Goal: Task Accomplishment & Management: Manage account settings

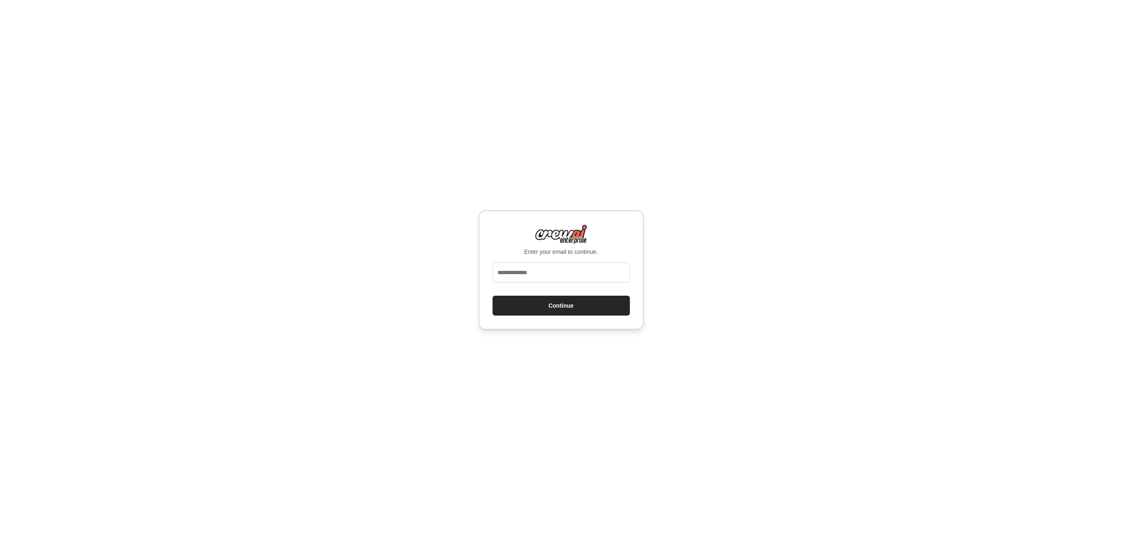
type input "**********"
click at [548, 303] on button "Continue" at bounding box center [561, 305] width 137 height 20
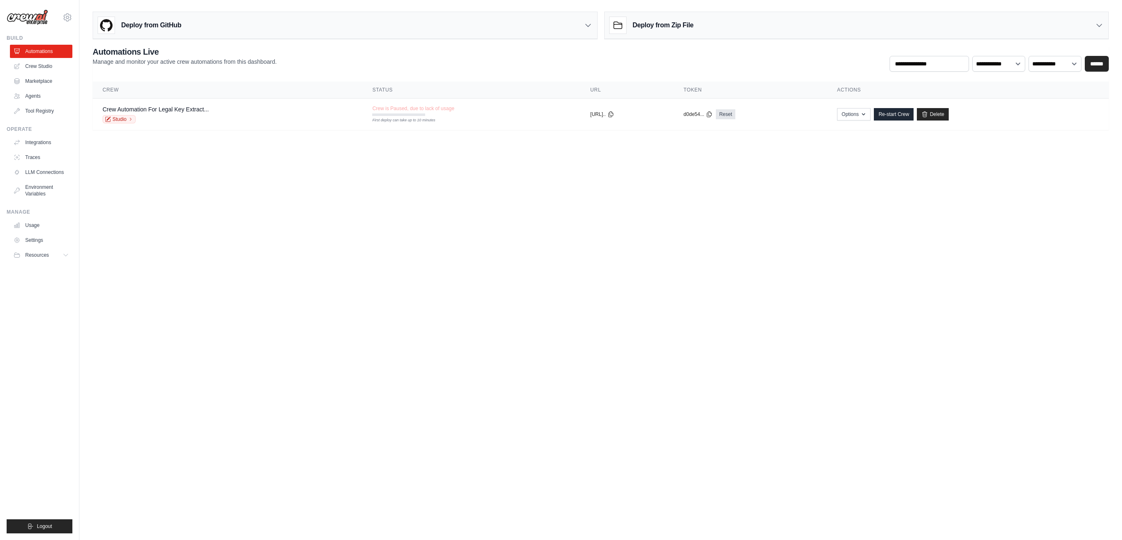
click at [329, 189] on body "arnaud@legalmap.ai Settings Build Automations Crew Studio" at bounding box center [561, 270] width 1122 height 540
click at [35, 223] on link "Usage" at bounding box center [42, 224] width 62 height 13
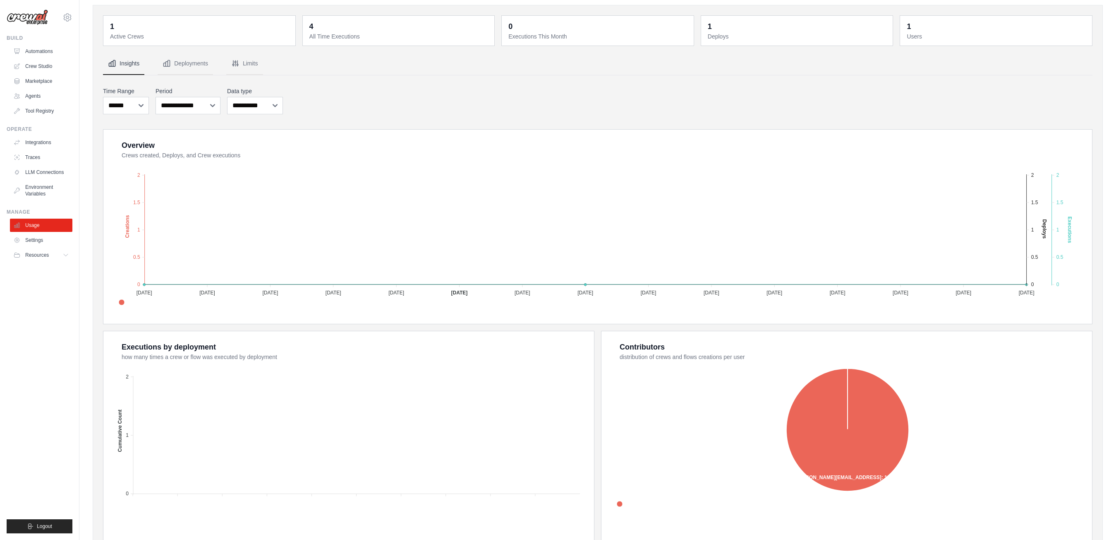
scroll to position [60, 0]
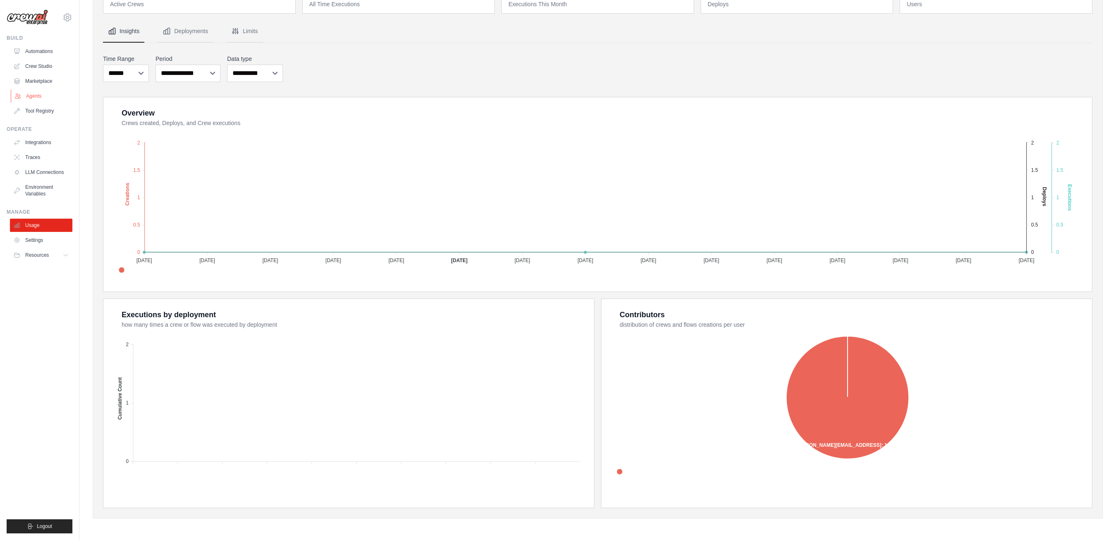
click at [37, 97] on link "Agents" at bounding box center [42, 95] width 62 height 13
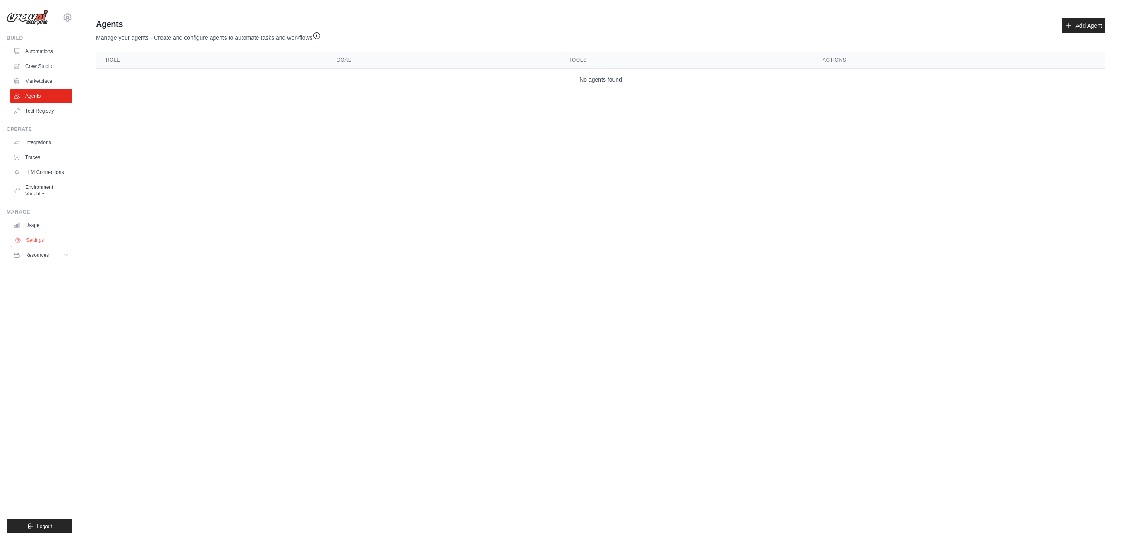
click at [34, 240] on link "Settings" at bounding box center [42, 239] width 62 height 13
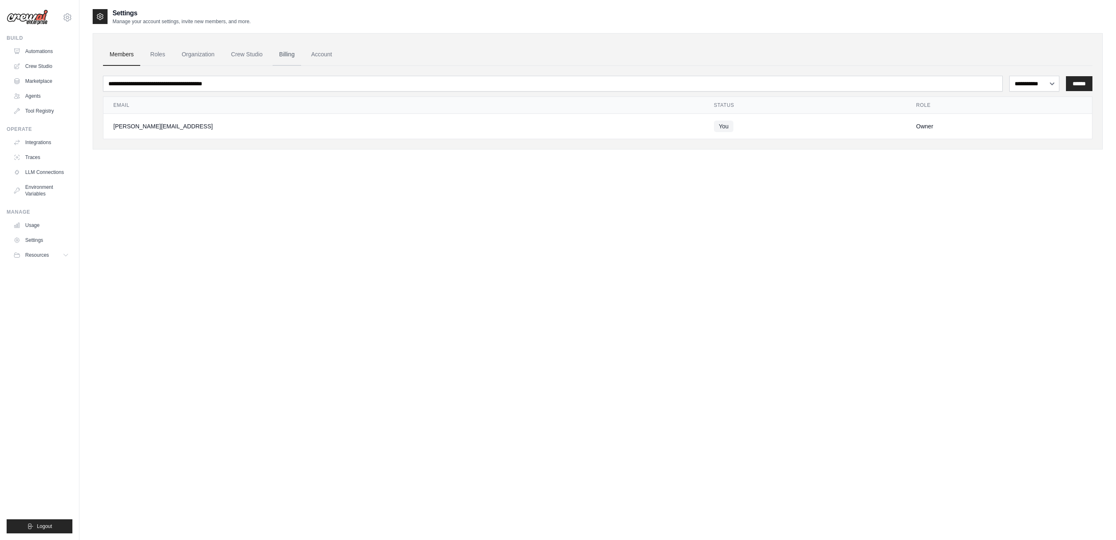
click at [284, 50] on link "Billing" at bounding box center [287, 54] width 29 height 22
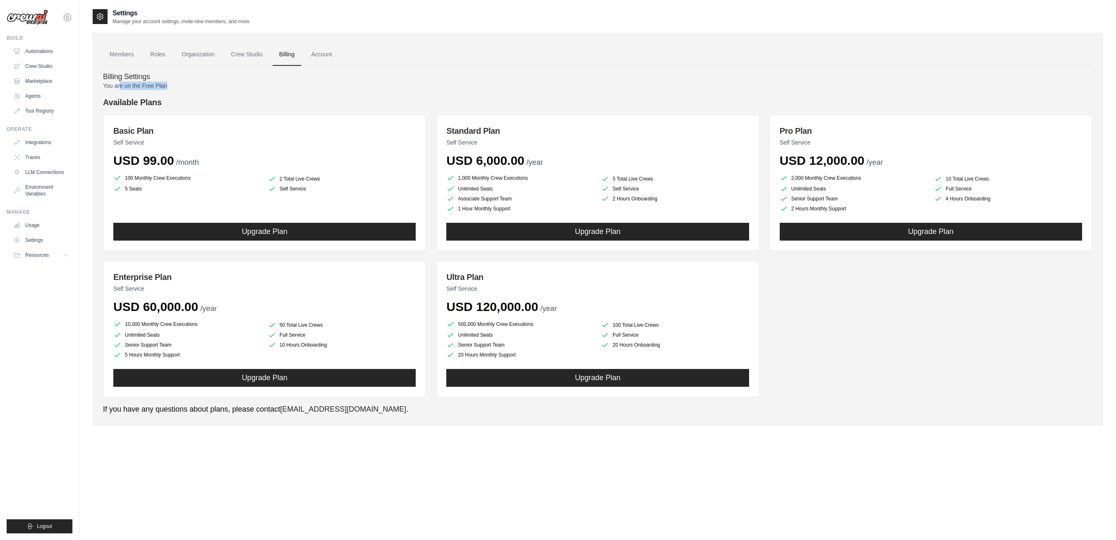
drag, startPoint x: 183, startPoint y: 86, endPoint x: 121, endPoint y: 85, distance: 62.5
click at [121, 85] on p "You are on the Free Plan" at bounding box center [598, 86] width 990 height 8
